Goal: Information Seeking & Learning: Learn about a topic

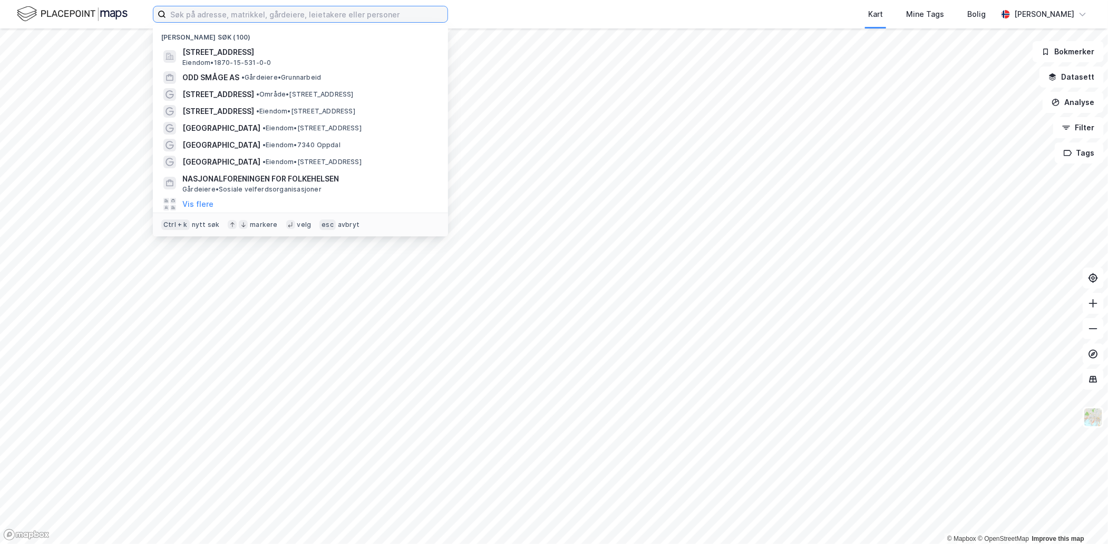
click at [264, 16] on input at bounding box center [307, 14] width 282 height 16
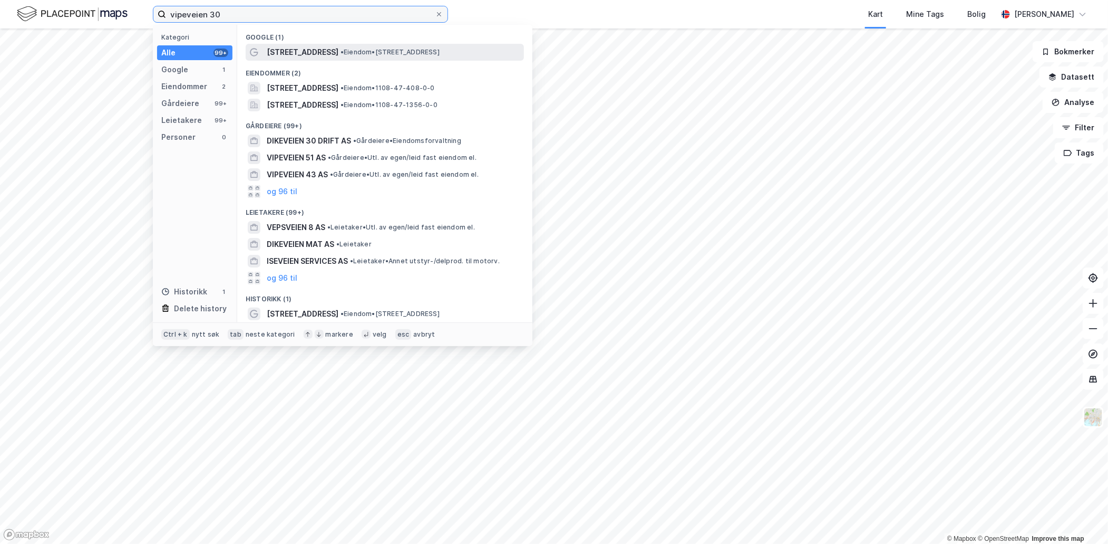
type input "vipeveien 30"
click at [341, 48] on span "• Eiendom • Vipeveien 30, 4323 Sandnes" at bounding box center [390, 52] width 99 height 8
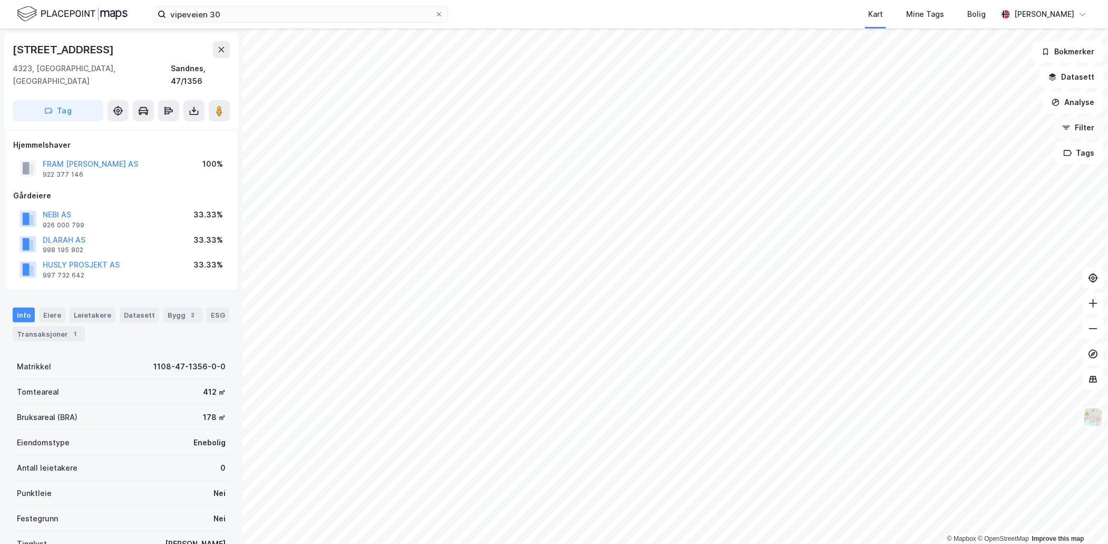
click at [1073, 133] on button "Filter" at bounding box center [1078, 127] width 51 height 21
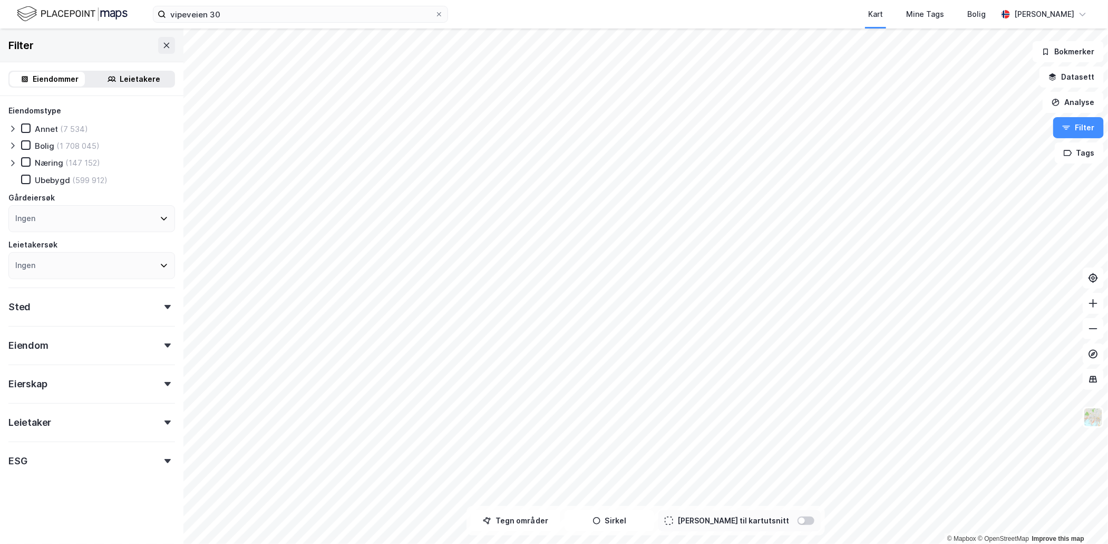
click at [45, 143] on div "Bolig" at bounding box center [45, 146] width 20 height 10
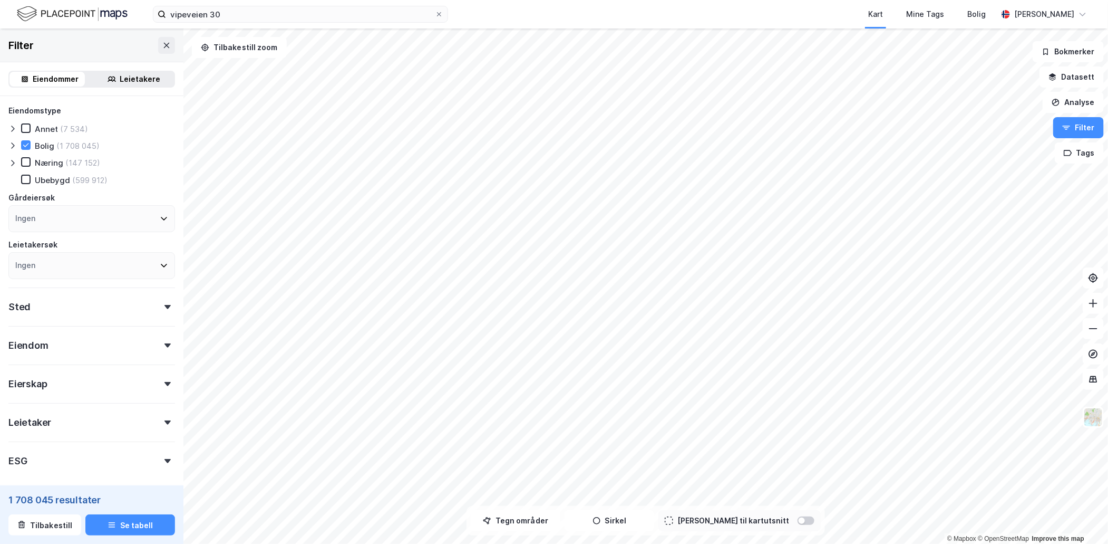
click at [157, 301] on div "Sted" at bounding box center [91, 302] width 167 height 30
click at [158, 349] on icon at bounding box center [162, 353] width 8 height 8
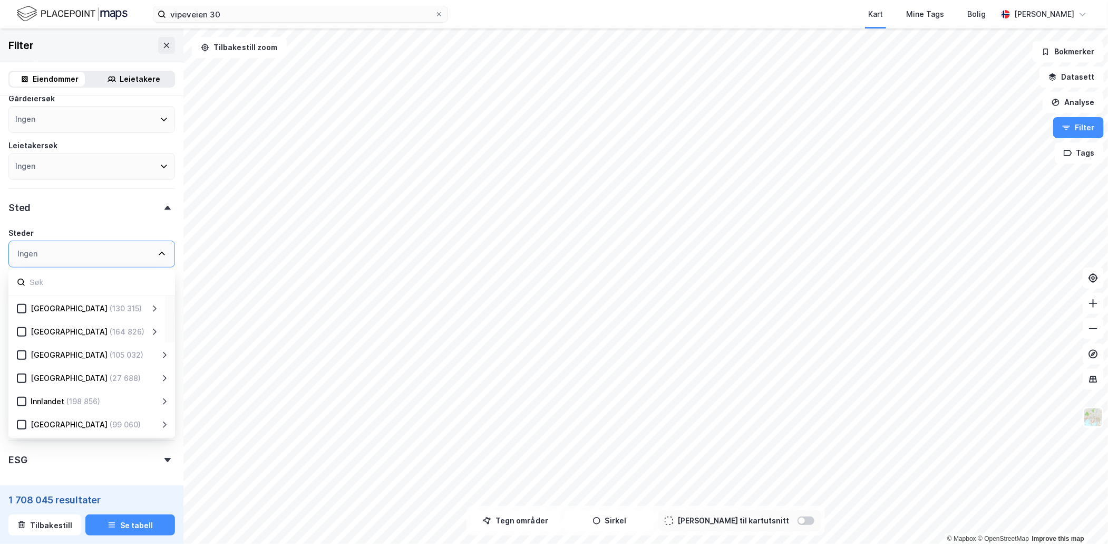
scroll to position [144, 0]
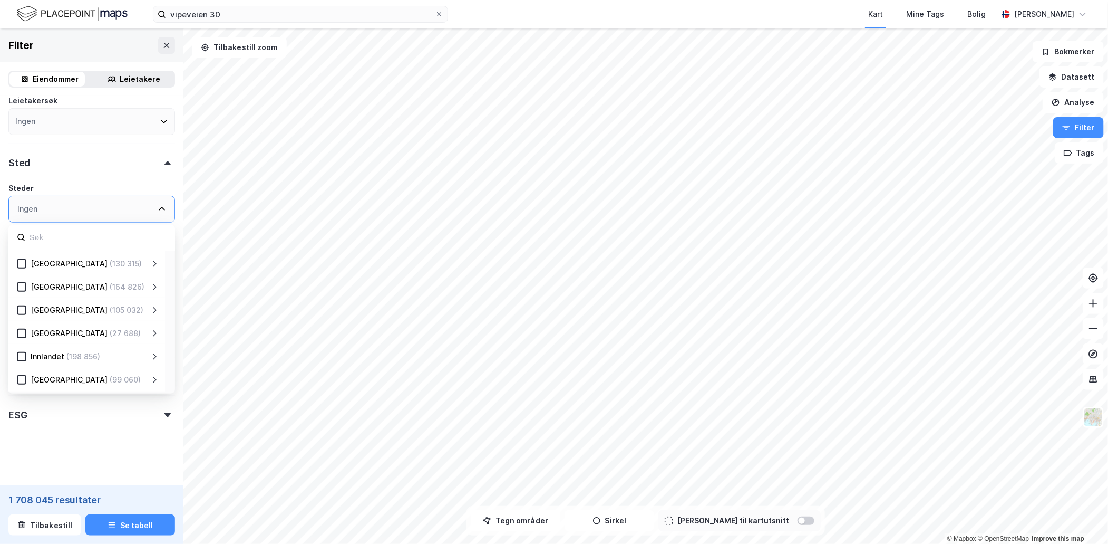
click at [153, 201] on div "Ingen" at bounding box center [91, 209] width 167 height 27
click at [123, 175] on div "Eiendomstype Annet (7 534) Bolig (1 708 045) Næring (147 152) Ubebygd (599 912)…" at bounding box center [91, 192] width 167 height 465
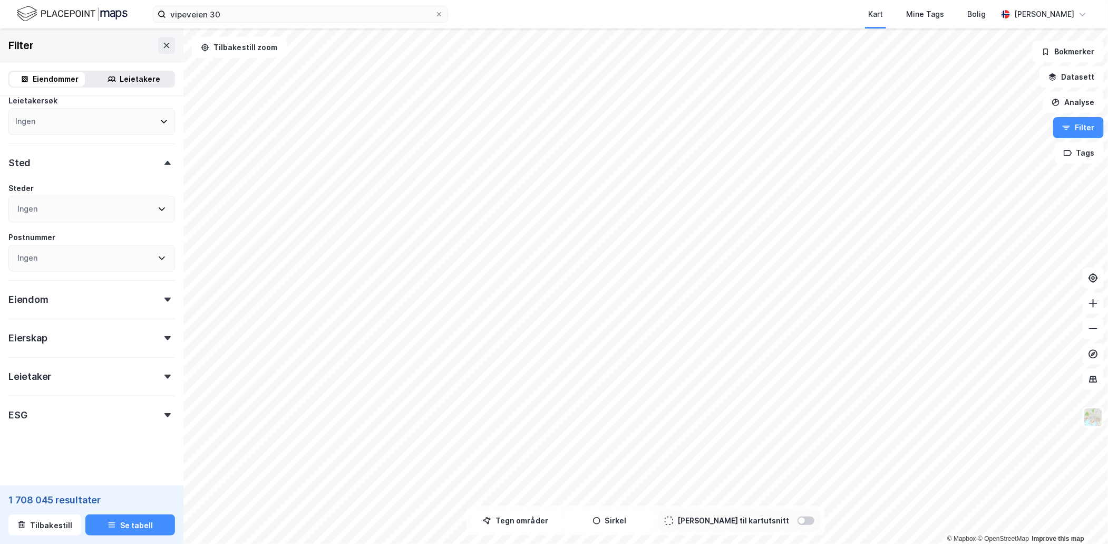
click at [120, 257] on div "Ingen" at bounding box center [91, 258] width 167 height 27
type input "4323"
click at [62, 335] on div "4323 (723)" at bounding box center [99, 336] width 120 height 13
click at [169, 225] on div "Eiendomstype Annet (3) Bolig (723) Næring (79) Ubebygd (14) Gårdeiersøk Ingen L…" at bounding box center [91, 219] width 183 height 535
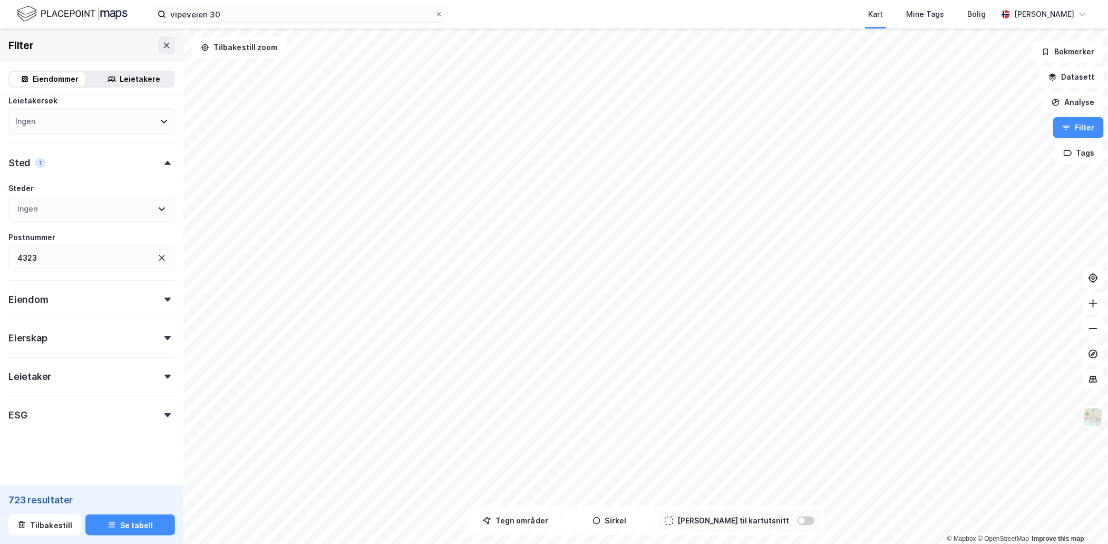
click at [157, 292] on div "Eiendom" at bounding box center [91, 295] width 167 height 30
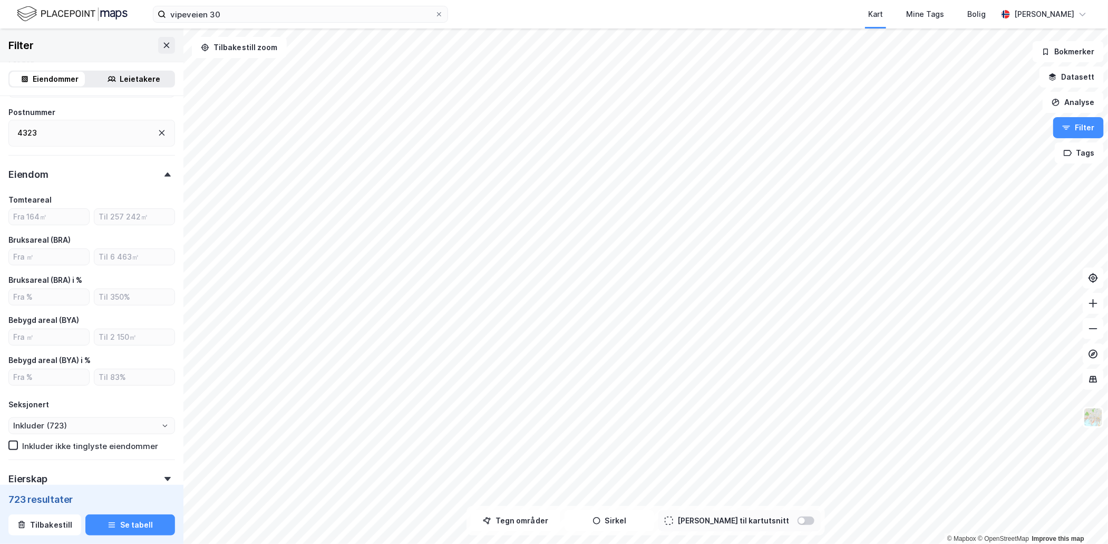
scroll to position [267, 0]
click at [56, 257] on input "number" at bounding box center [49, 258] width 80 height 16
type input "240"
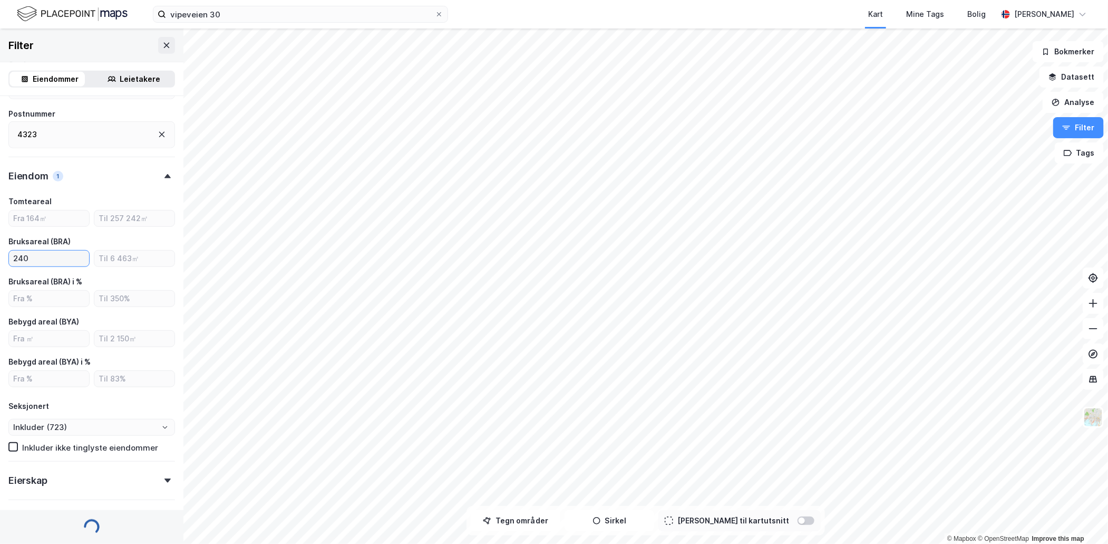
type input "Inkluder (175)"
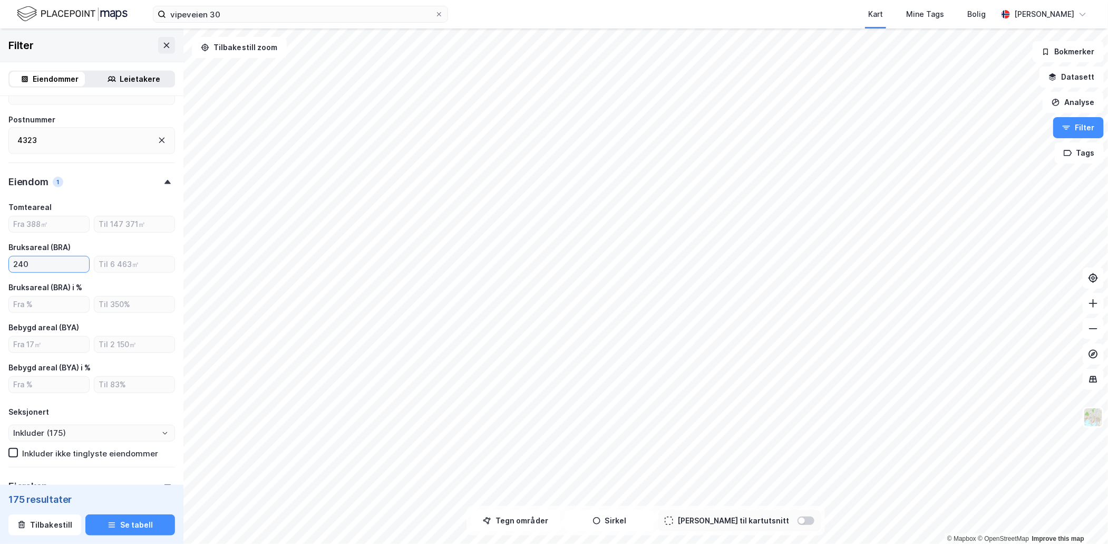
scroll to position [264, 0]
type input "2"
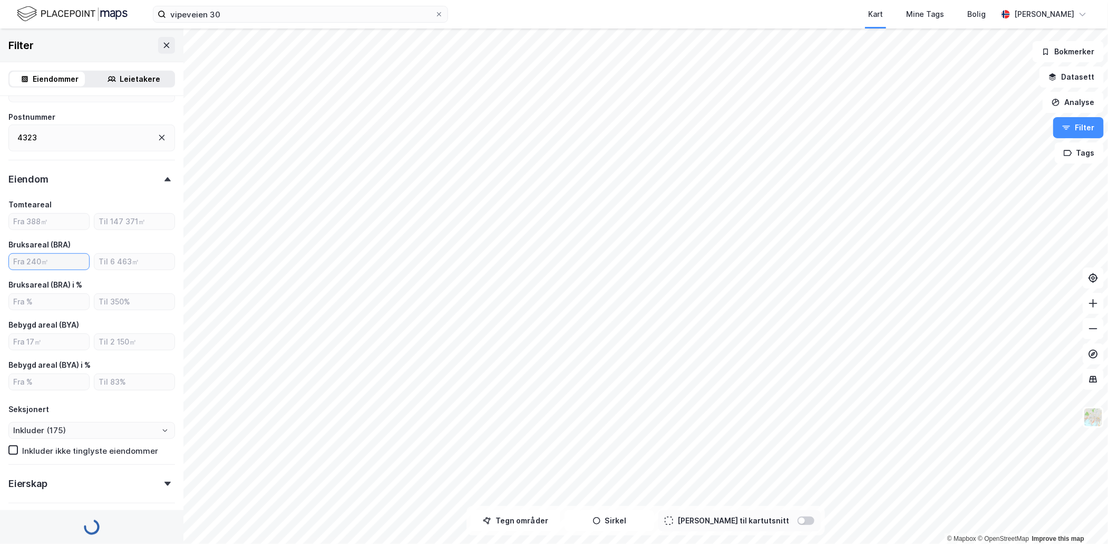
type input "Inkluder (723)"
type input "290"
type input "Inkluder (103)"
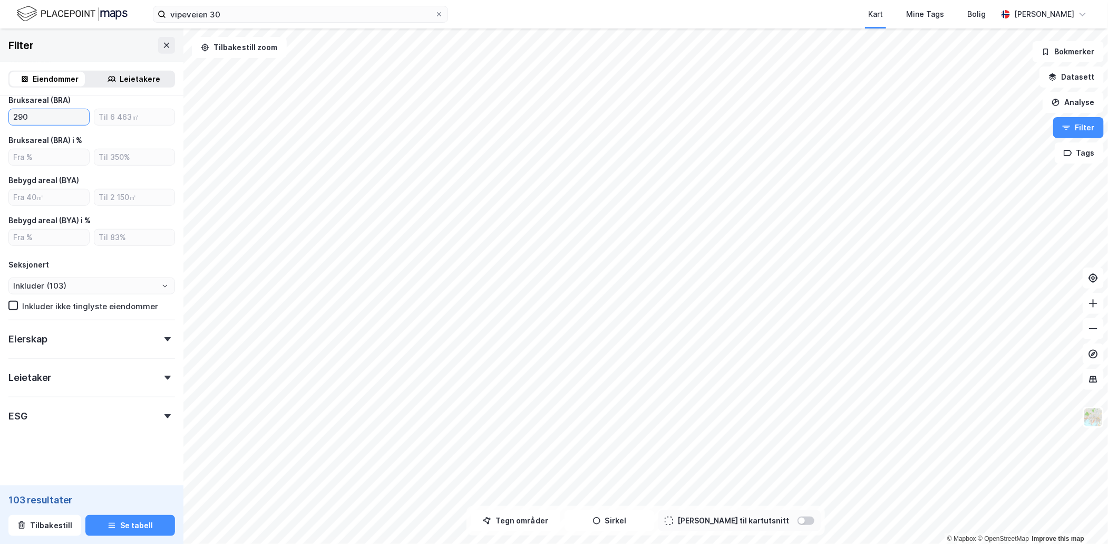
scroll to position [410, 0]
type input "290"
click at [156, 338] on div "Eierskap" at bounding box center [91, 333] width 167 height 30
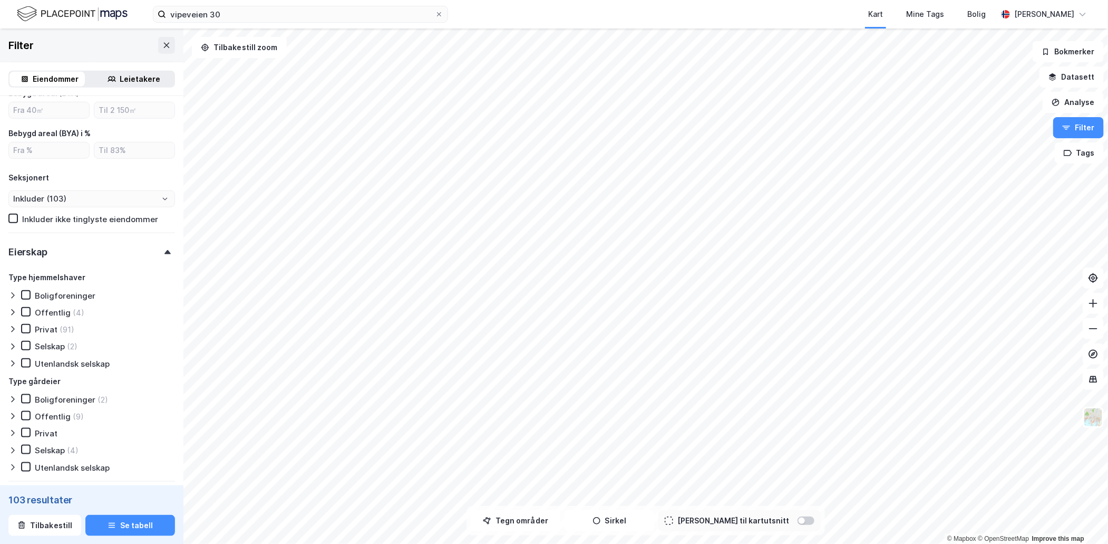
scroll to position [508, 0]
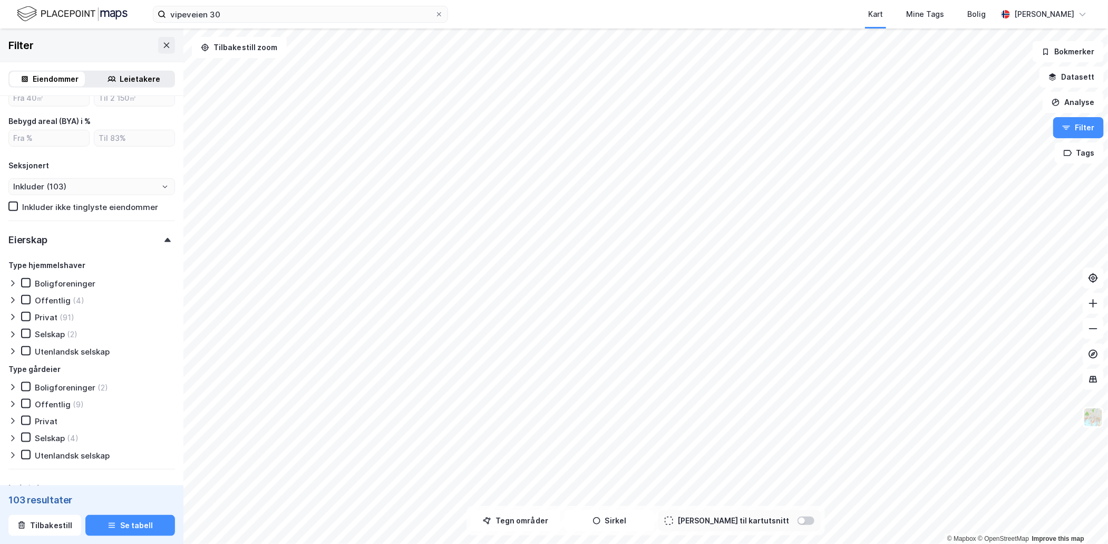
click at [65, 312] on div "(91)" at bounding box center [67, 317] width 15 height 10
type input "Inkluder (91)"
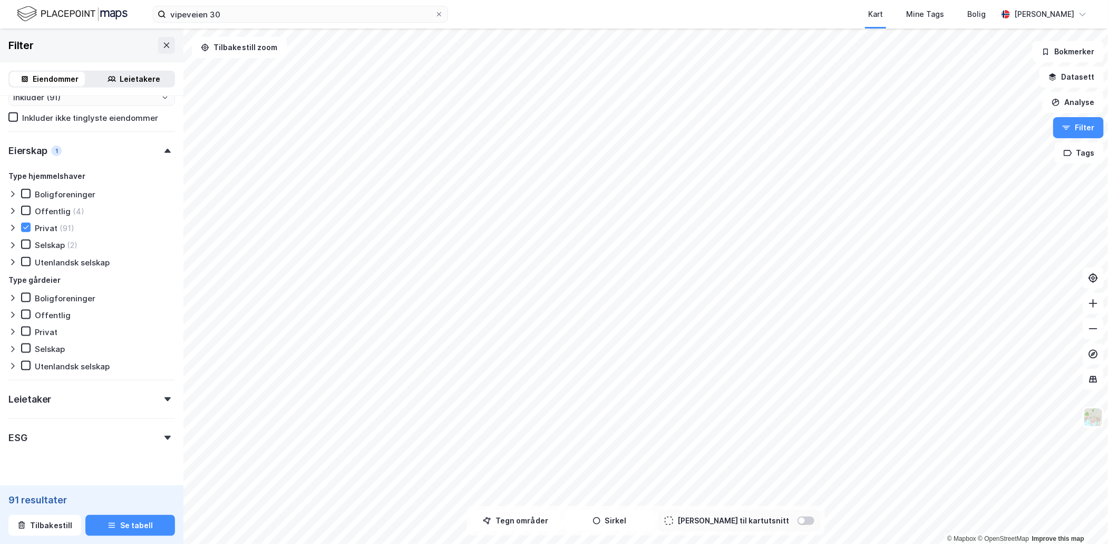
scroll to position [615, 0]
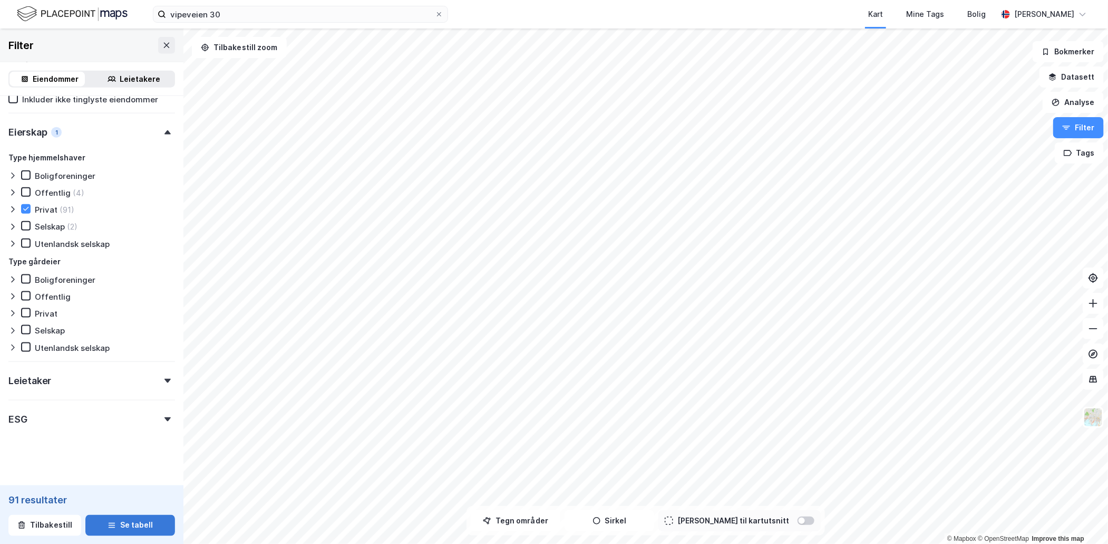
click at [147, 521] on button "Se tabell" at bounding box center [130, 524] width 90 height 21
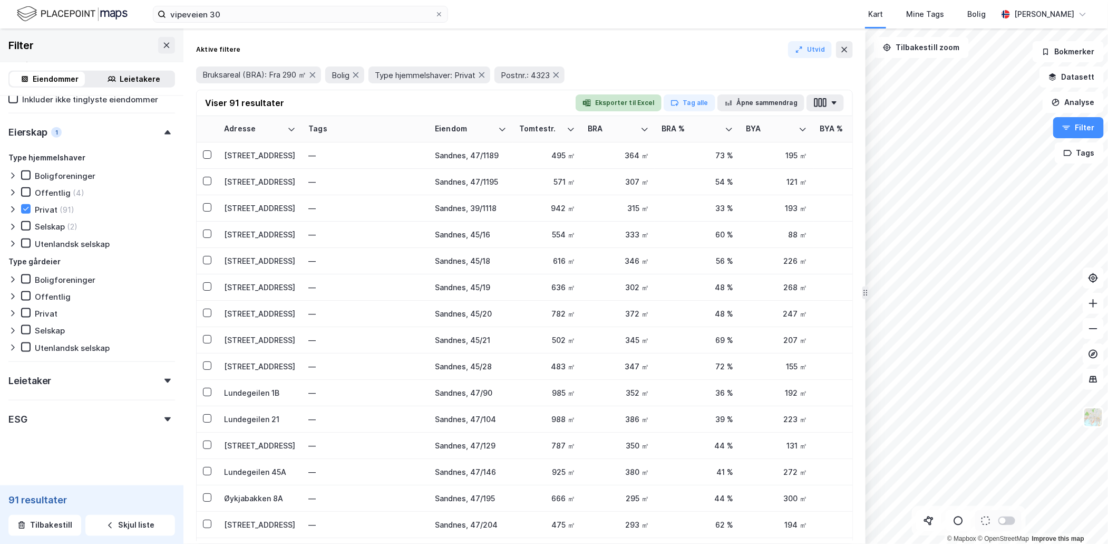
click at [652, 100] on button "Eksporter til Excel" at bounding box center [619, 102] width 86 height 17
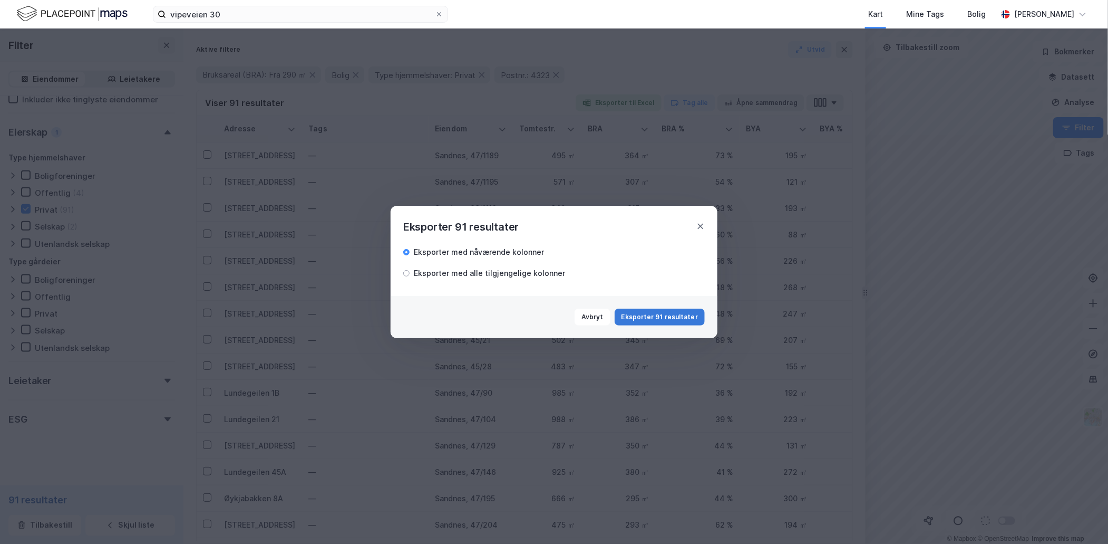
click at [676, 314] on button "Eksporter 91 resultater" at bounding box center [660, 316] width 90 height 17
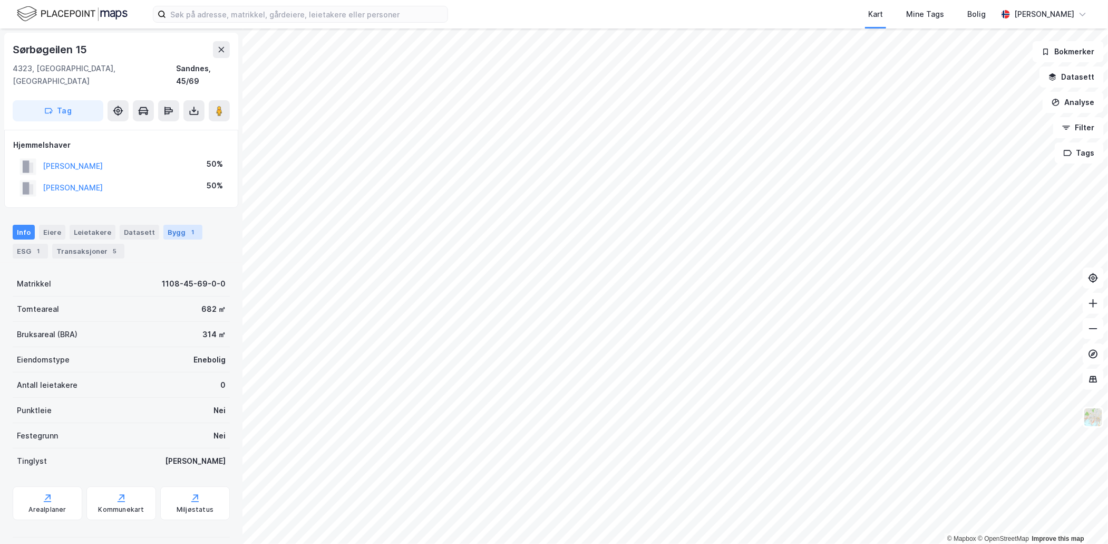
click at [188, 227] on div "1" at bounding box center [193, 232] width 11 height 11
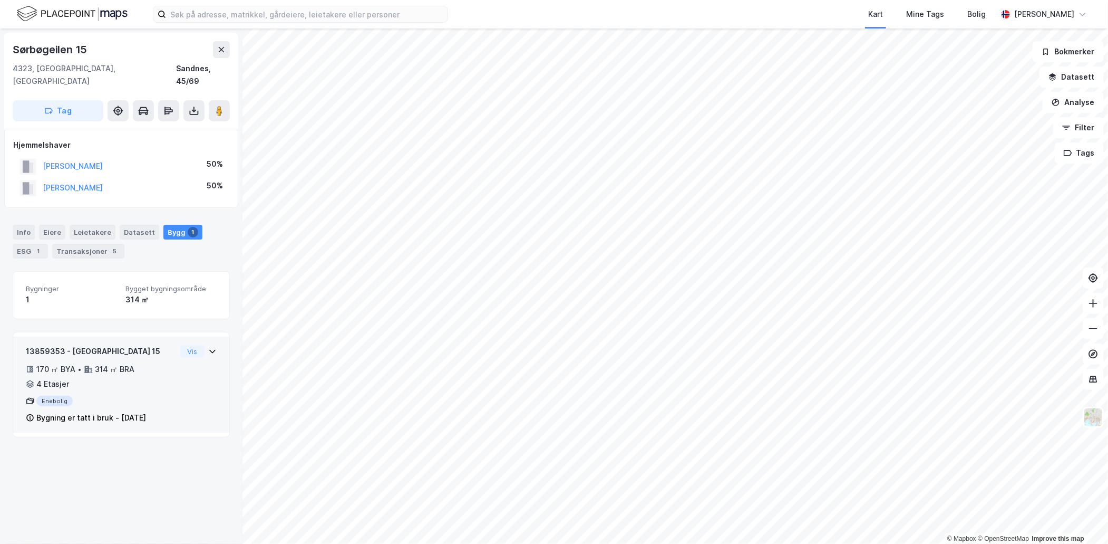
click at [208, 347] on icon at bounding box center [212, 351] width 8 height 8
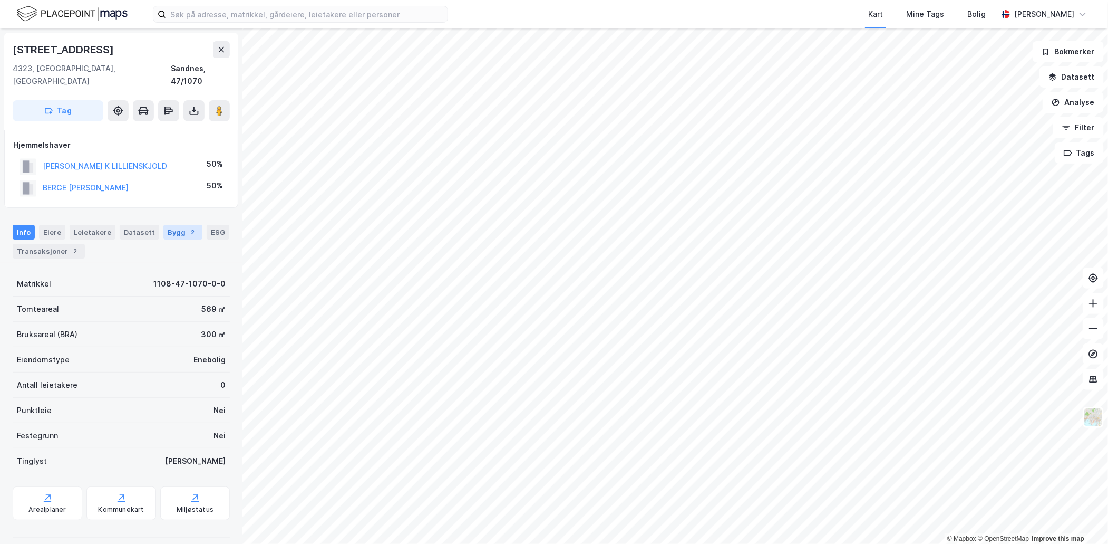
click at [170, 225] on div "Bygg 2" at bounding box center [182, 232] width 39 height 15
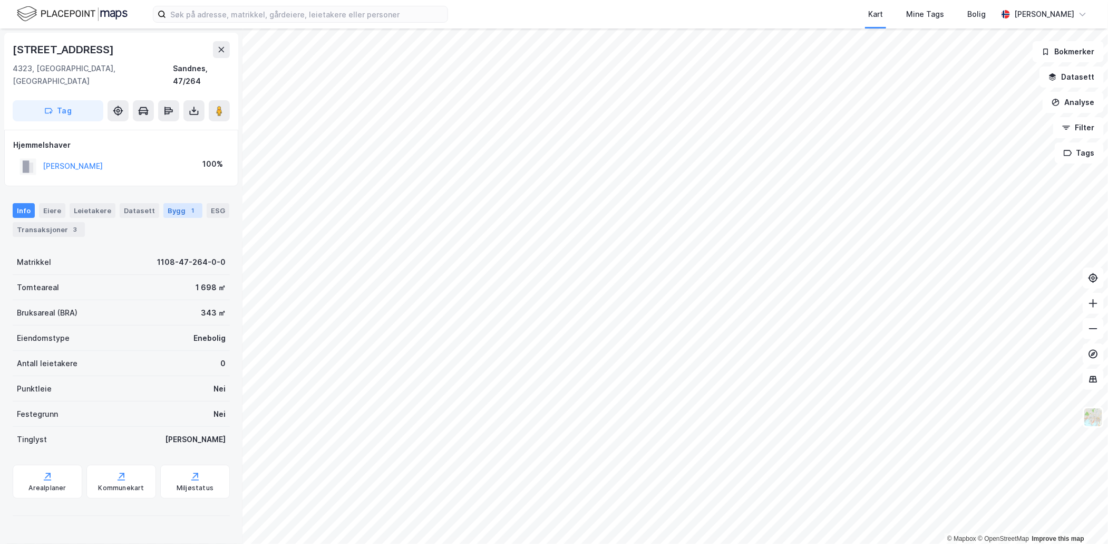
click at [170, 203] on div "Bygg 1" at bounding box center [182, 210] width 39 height 15
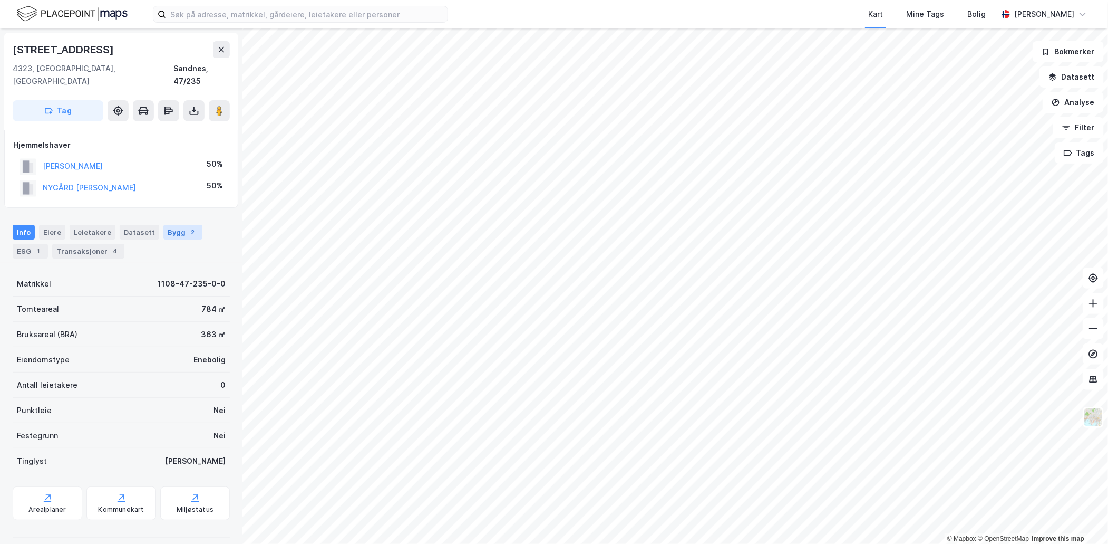
click at [171, 225] on div "Bygg 2" at bounding box center [182, 232] width 39 height 15
click at [188, 227] on div "2" at bounding box center [193, 232] width 11 height 11
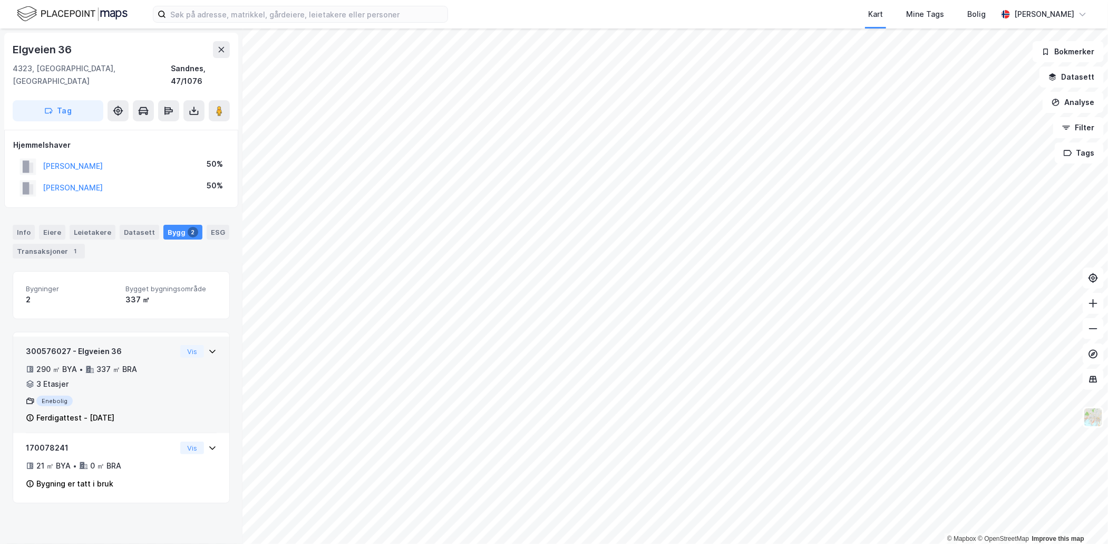
click at [208, 347] on icon at bounding box center [212, 351] width 8 height 8
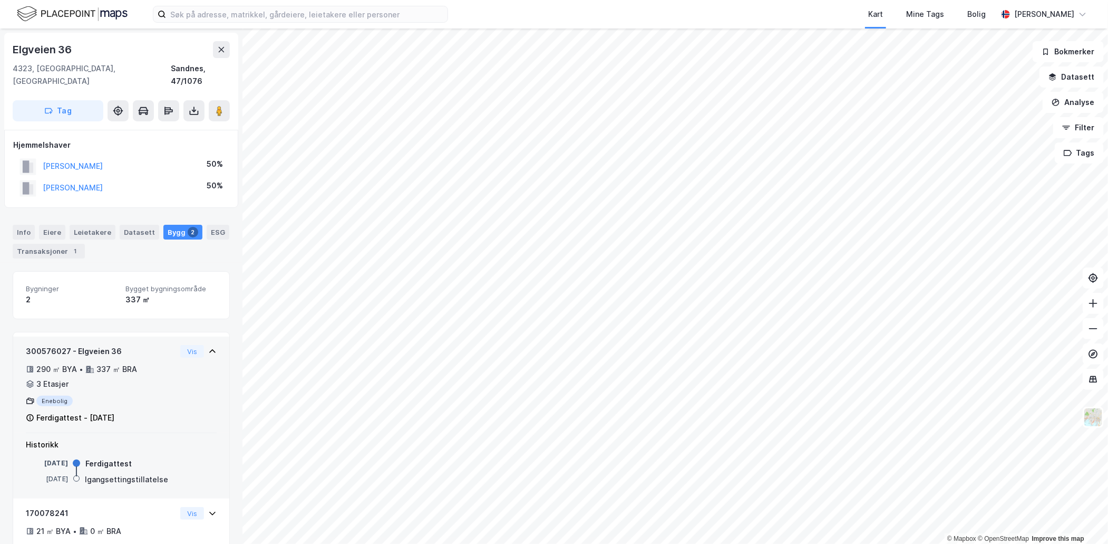
scroll to position [25, 0]
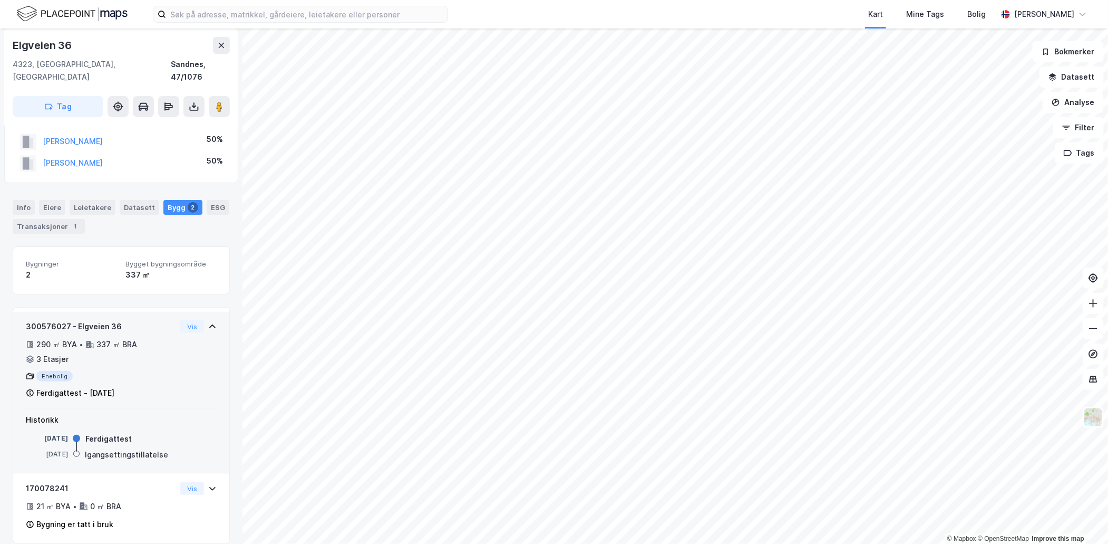
click at [208, 322] on icon at bounding box center [212, 326] width 8 height 8
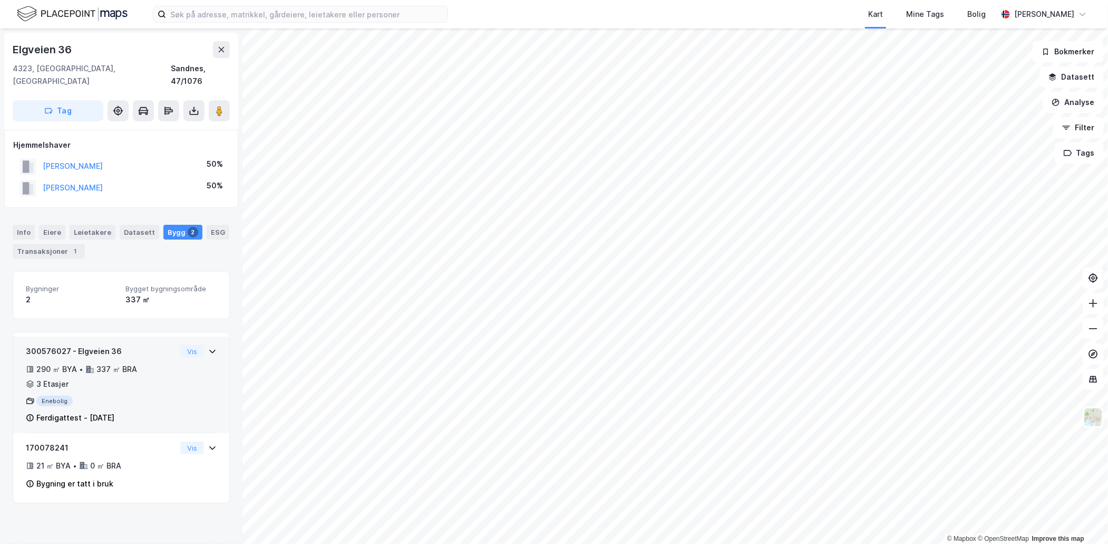
scroll to position [0, 0]
click at [219, 105] on image at bounding box center [219, 110] width 6 height 11
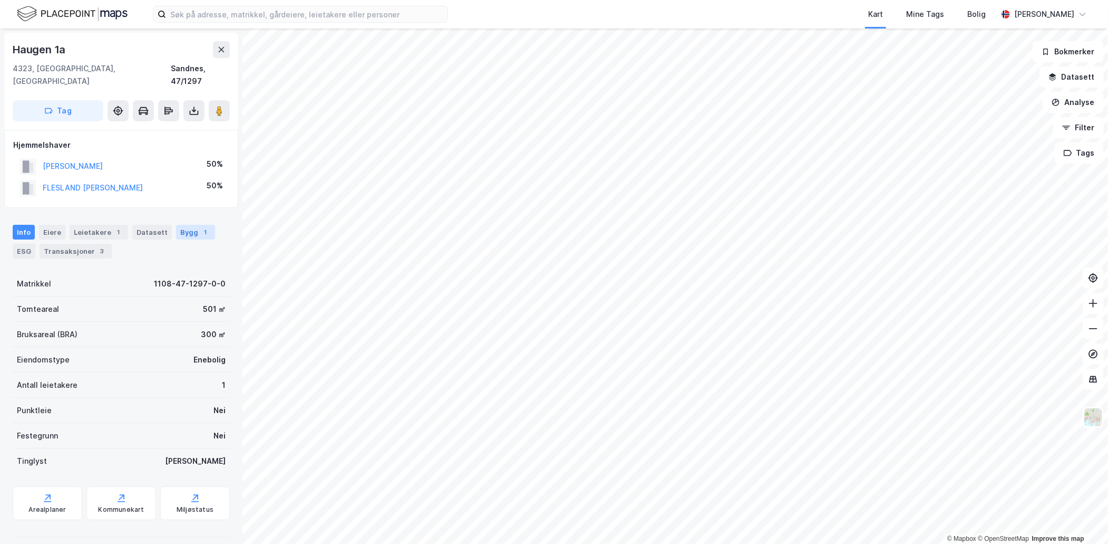
click at [186, 225] on div "Bygg 1" at bounding box center [195, 232] width 39 height 15
click at [164, 225] on div "Bygg 1" at bounding box center [182, 232] width 39 height 15
click at [172, 225] on div "Bygg 1" at bounding box center [182, 232] width 39 height 15
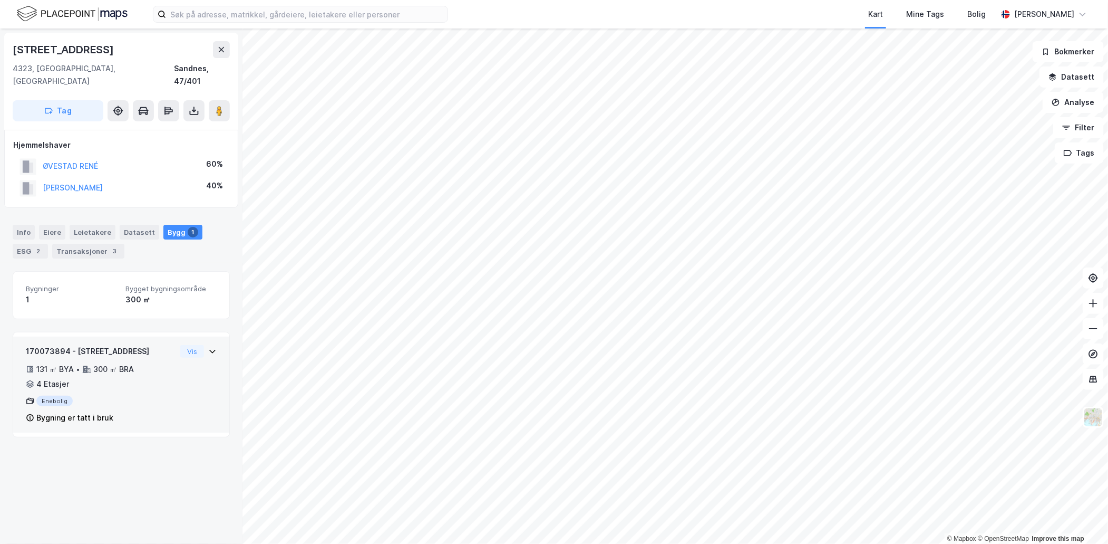
click at [205, 345] on div "Vis" at bounding box center [198, 351] width 36 height 13
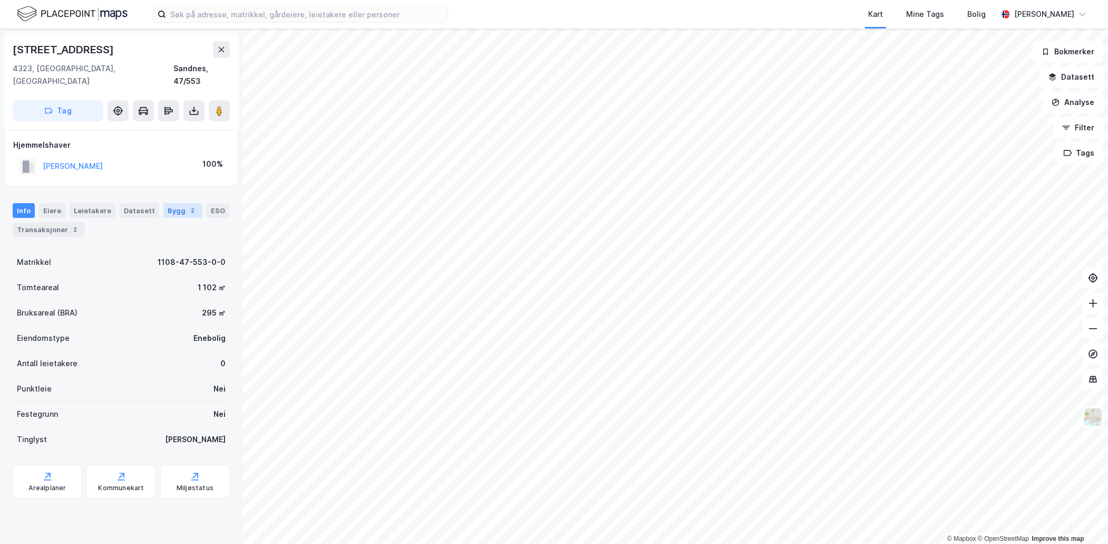
click at [175, 203] on div "Bygg 2" at bounding box center [182, 210] width 39 height 15
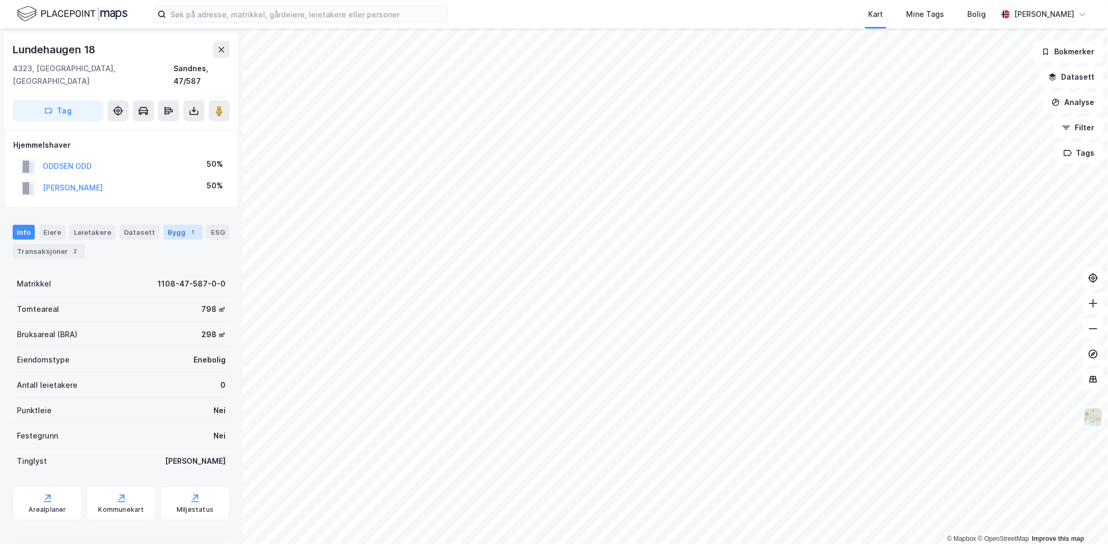
click at [188, 227] on div "1" at bounding box center [193, 232] width 11 height 11
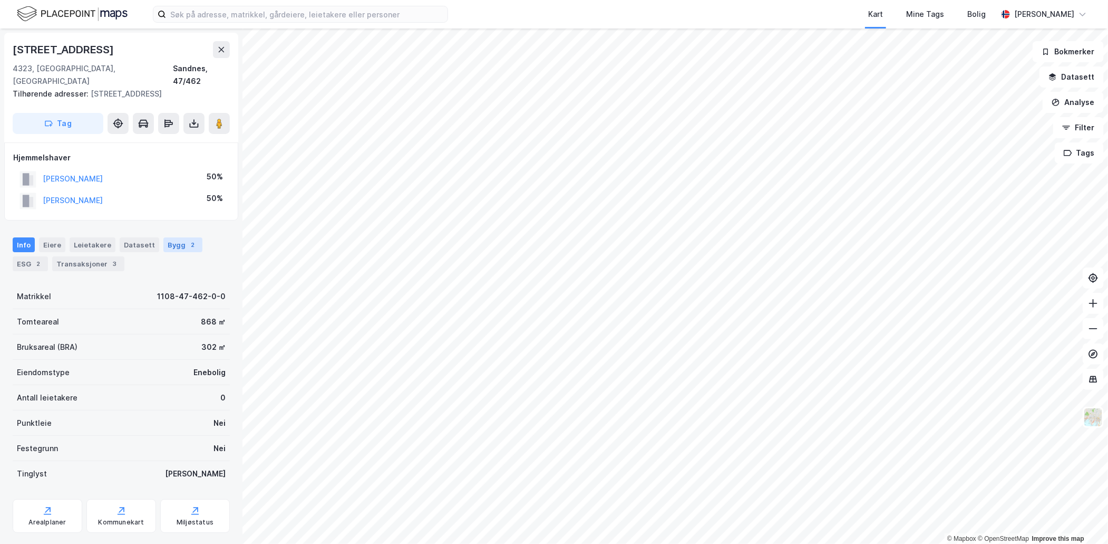
click at [178, 237] on div "Bygg 2" at bounding box center [182, 244] width 39 height 15
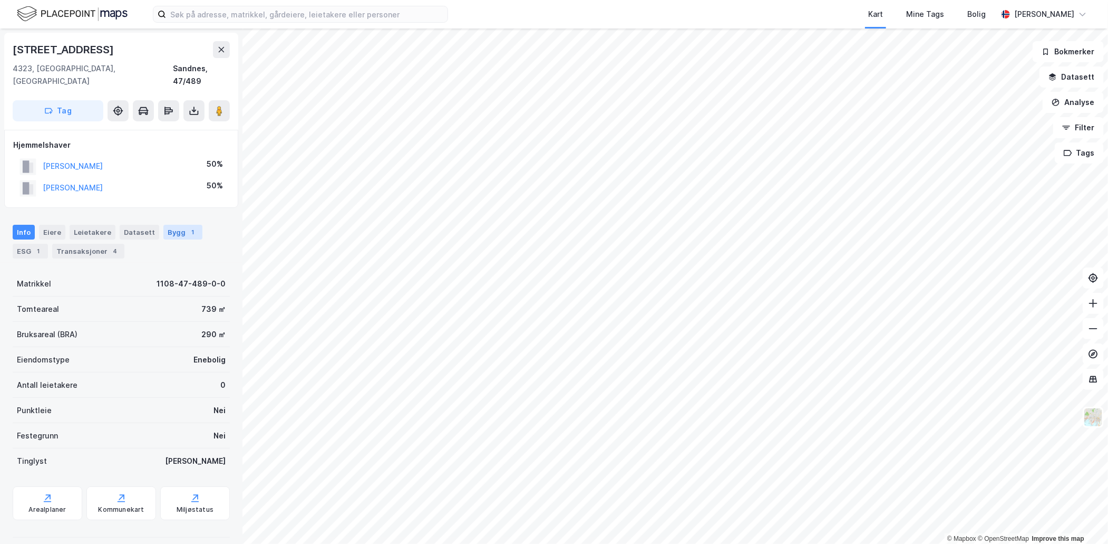
click at [173, 225] on div "Bygg 1" at bounding box center [182, 232] width 39 height 15
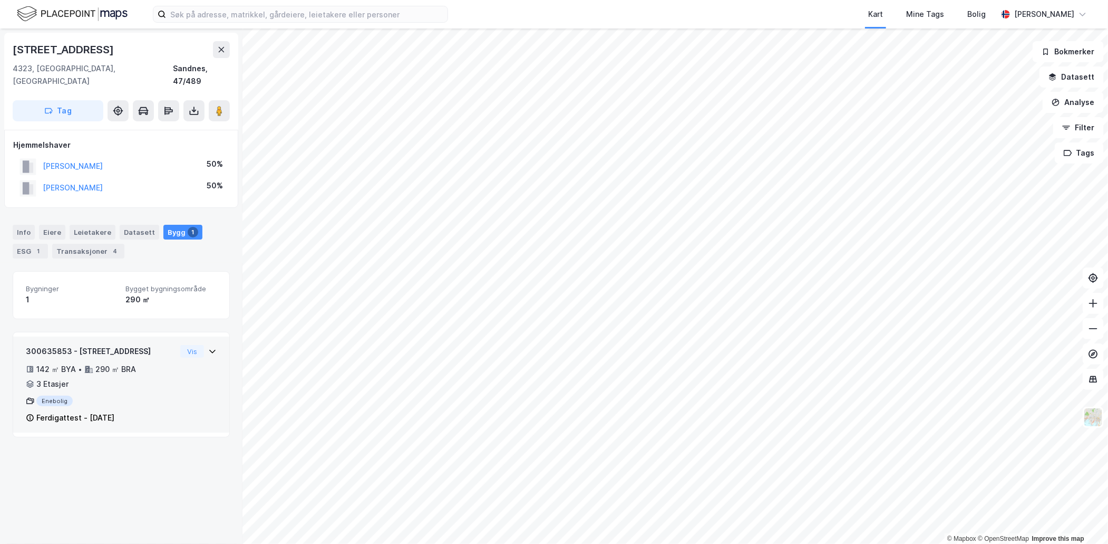
click at [208, 347] on icon at bounding box center [212, 351] width 8 height 8
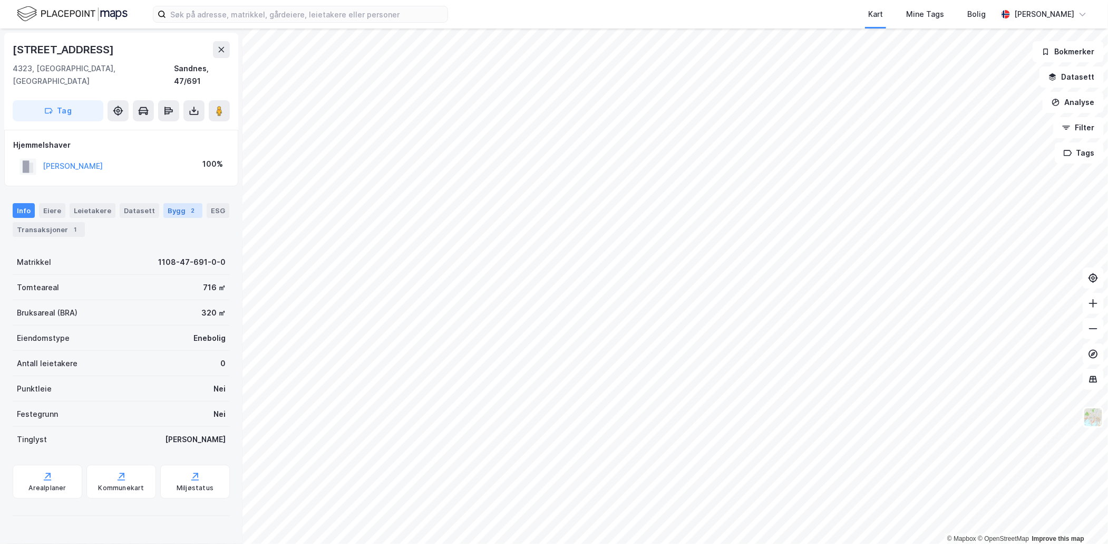
click at [188, 205] on div "2" at bounding box center [193, 210] width 11 height 11
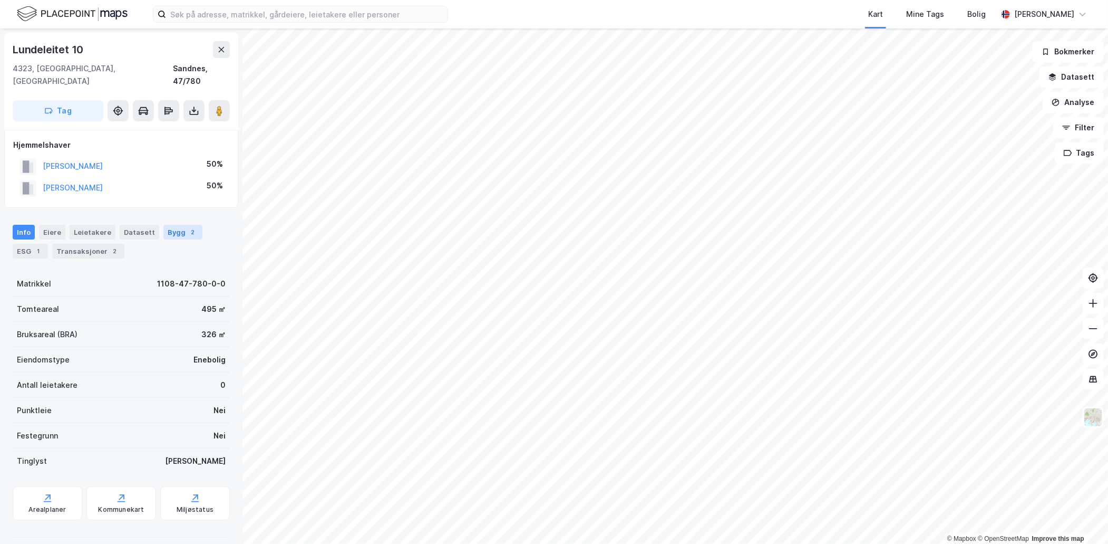
click at [163, 225] on div "Bygg 2" at bounding box center [182, 232] width 39 height 15
click at [166, 225] on div "Bygg 2" at bounding box center [182, 232] width 39 height 15
